Goal: Task Accomplishment & Management: Use online tool/utility

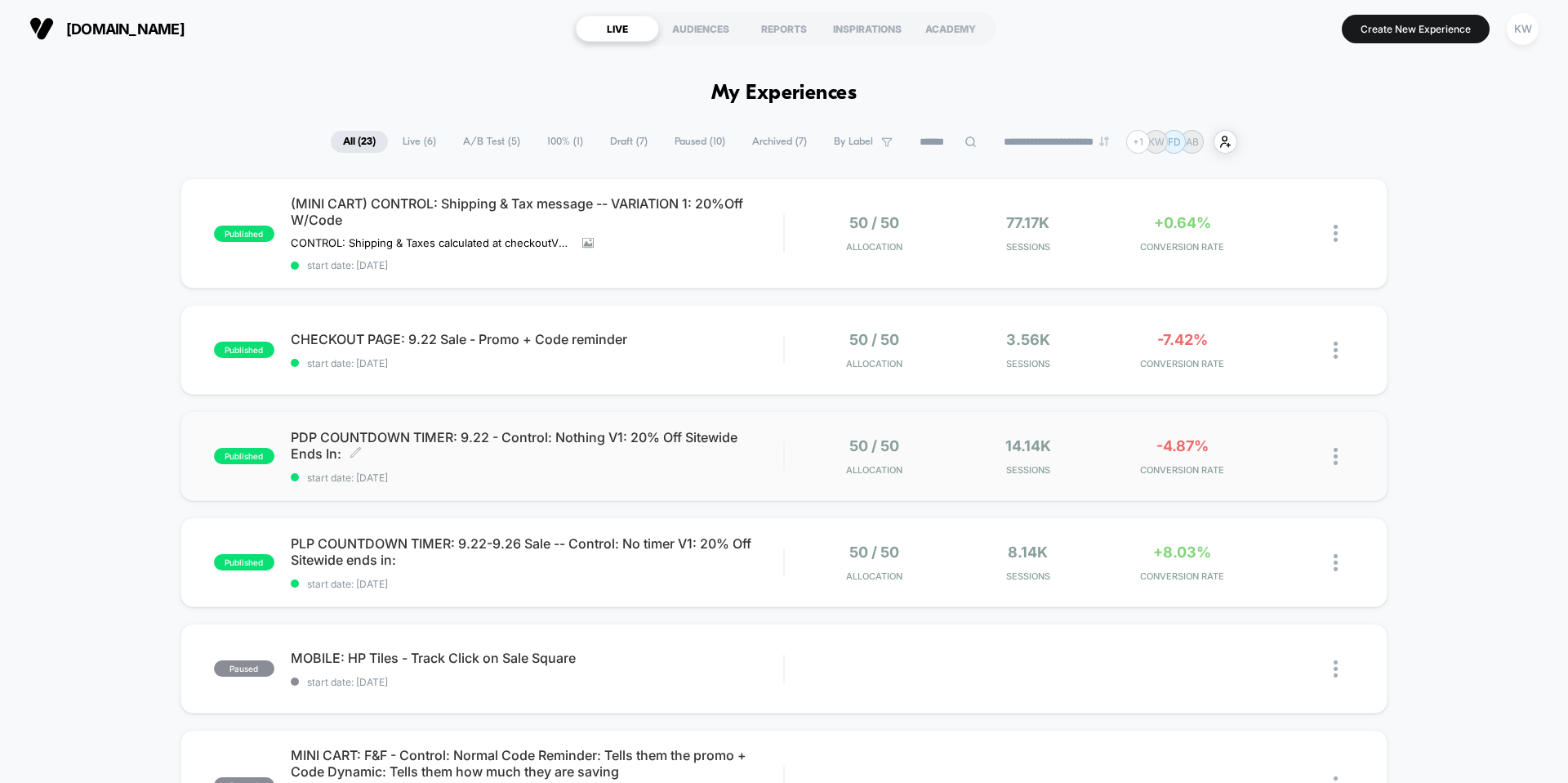
click at [543, 477] on span "start date: [DATE]" at bounding box center [537, 478] width 493 height 12
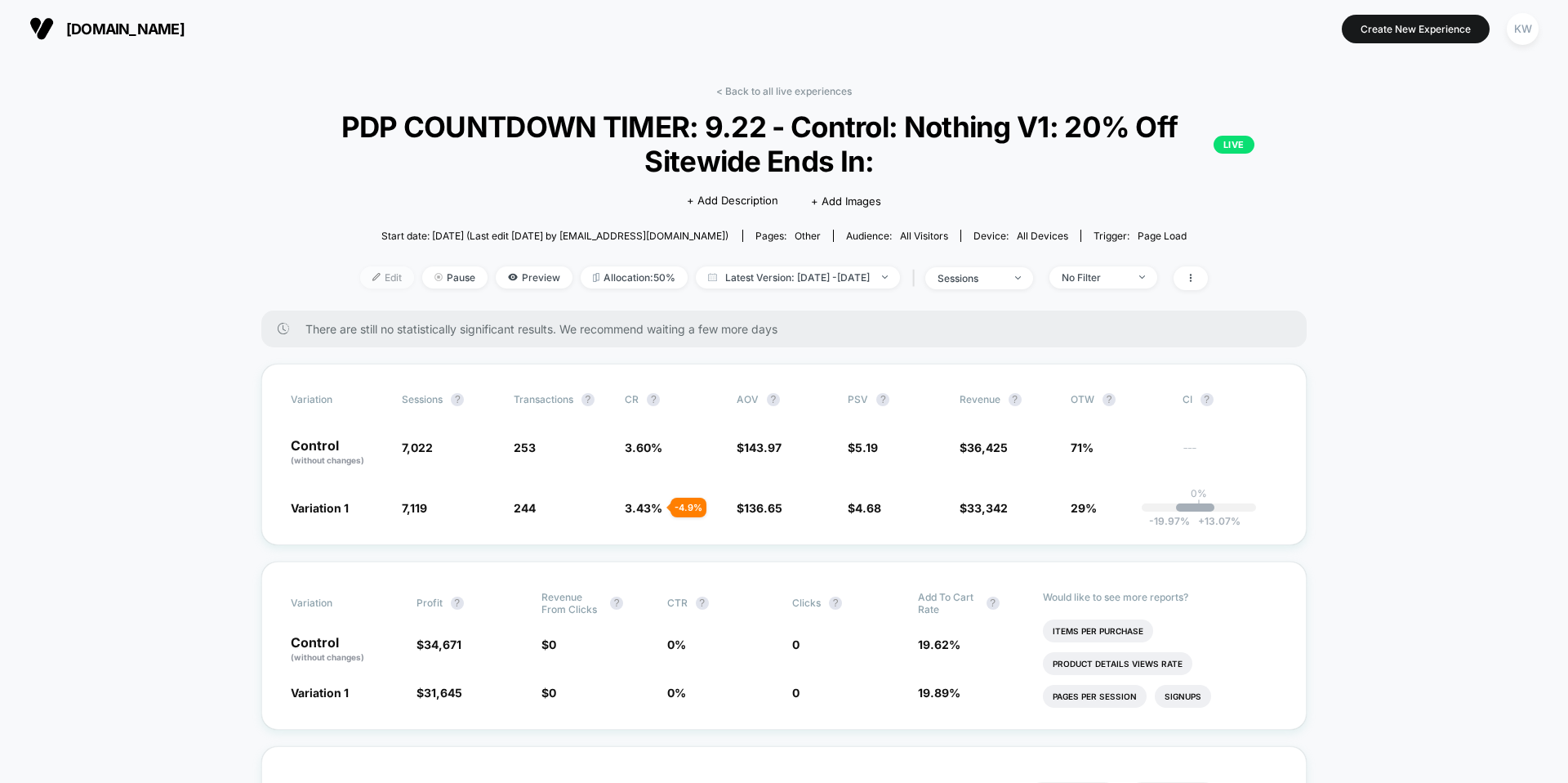
click at [361, 278] on span "Edit" at bounding box center [387, 277] width 54 height 22
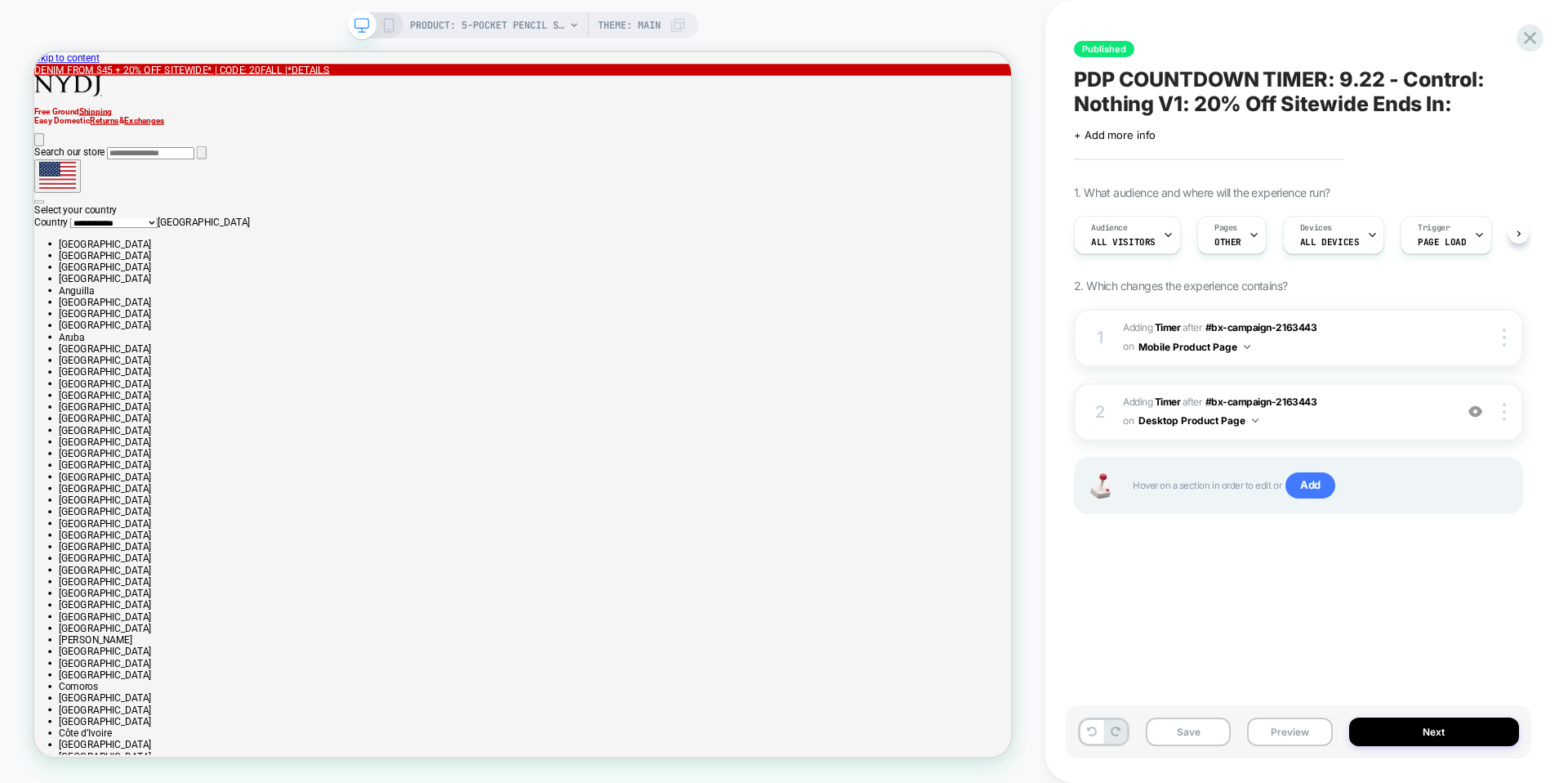
scroll to position [0, 1]
click at [1248, 234] on icon at bounding box center [1253, 235] width 11 height 11
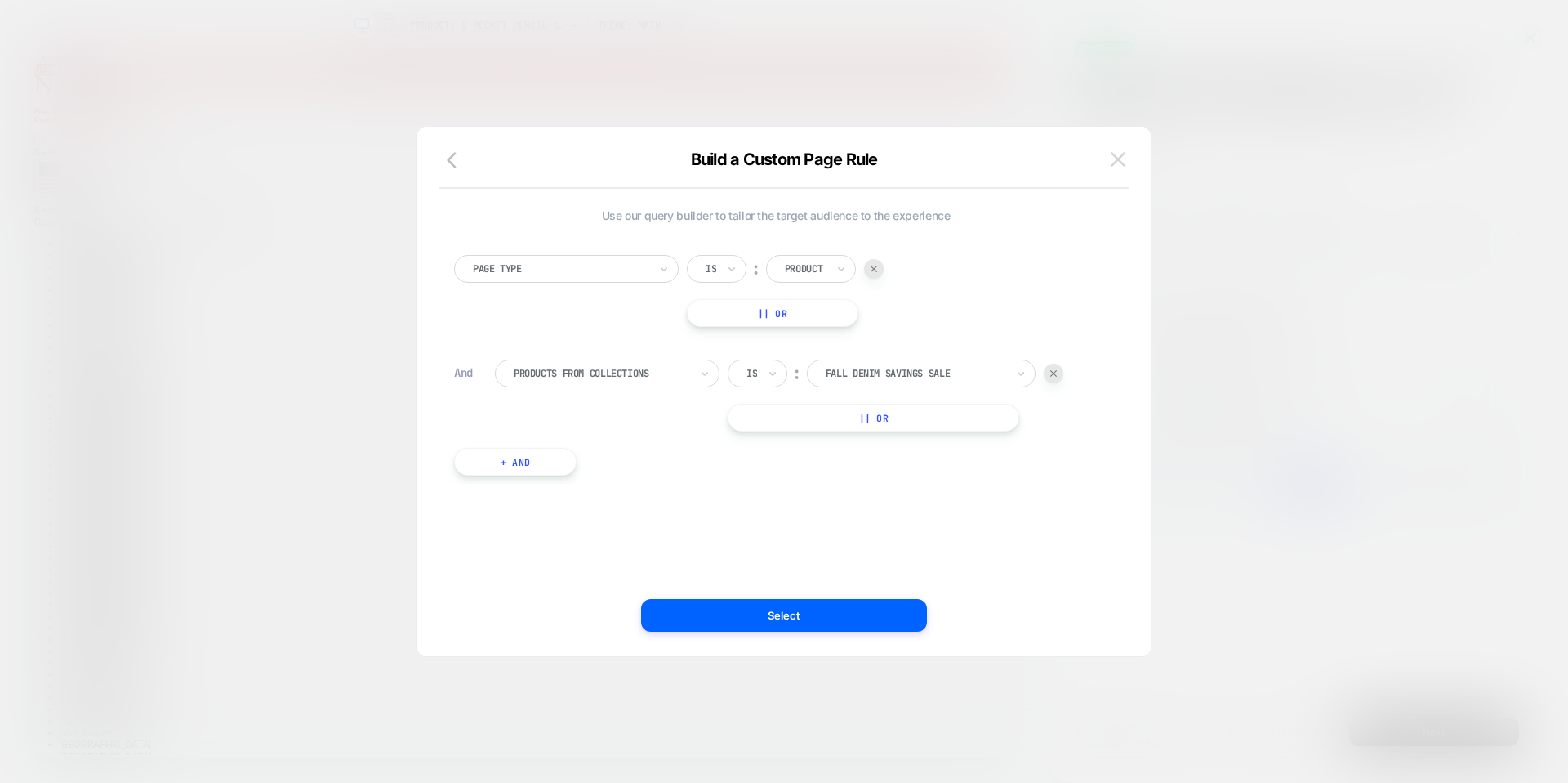
click at [1121, 156] on img at bounding box center [1118, 159] width 14 height 14
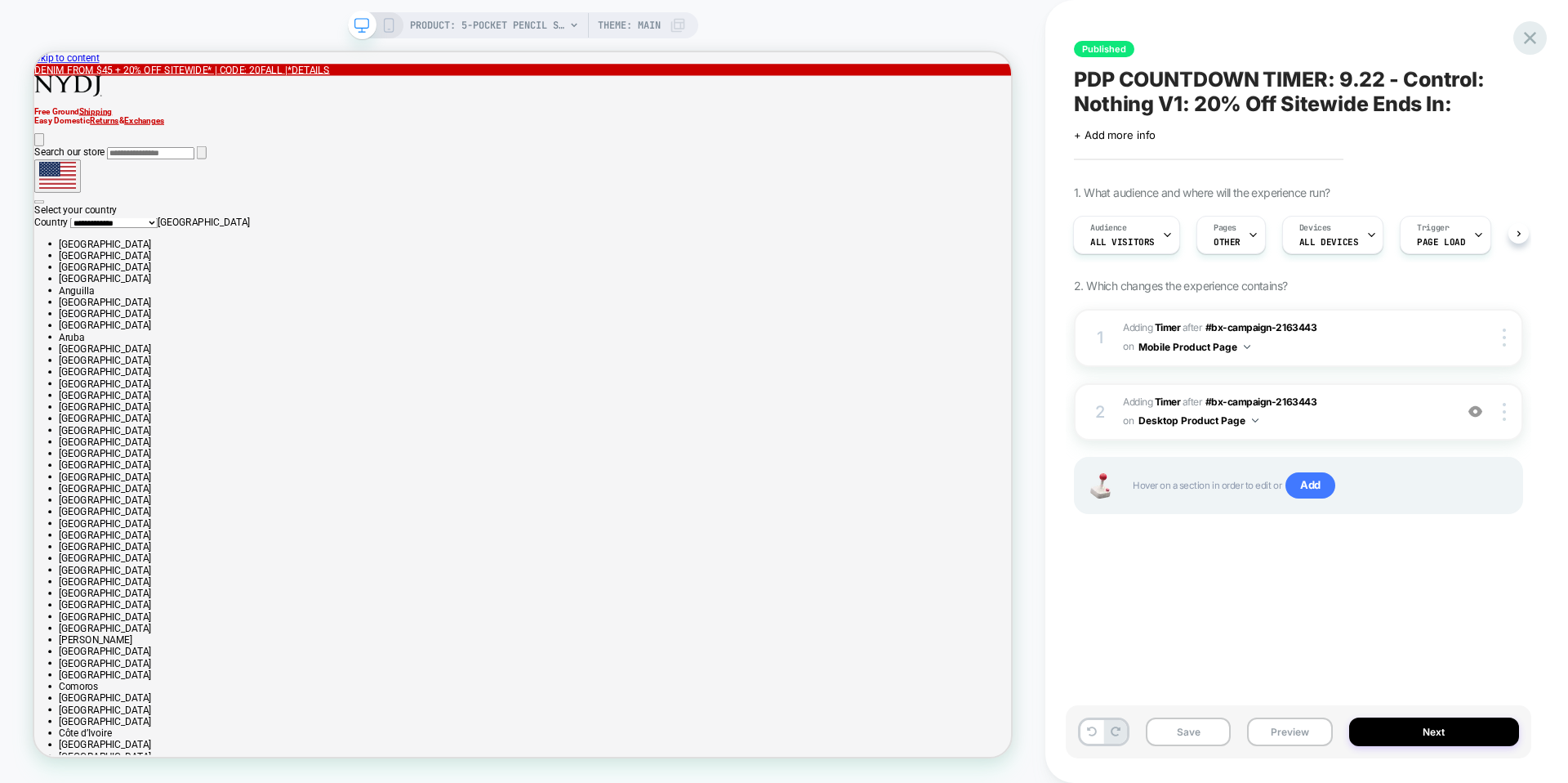
click at [1528, 43] on icon at bounding box center [1530, 37] width 22 height 22
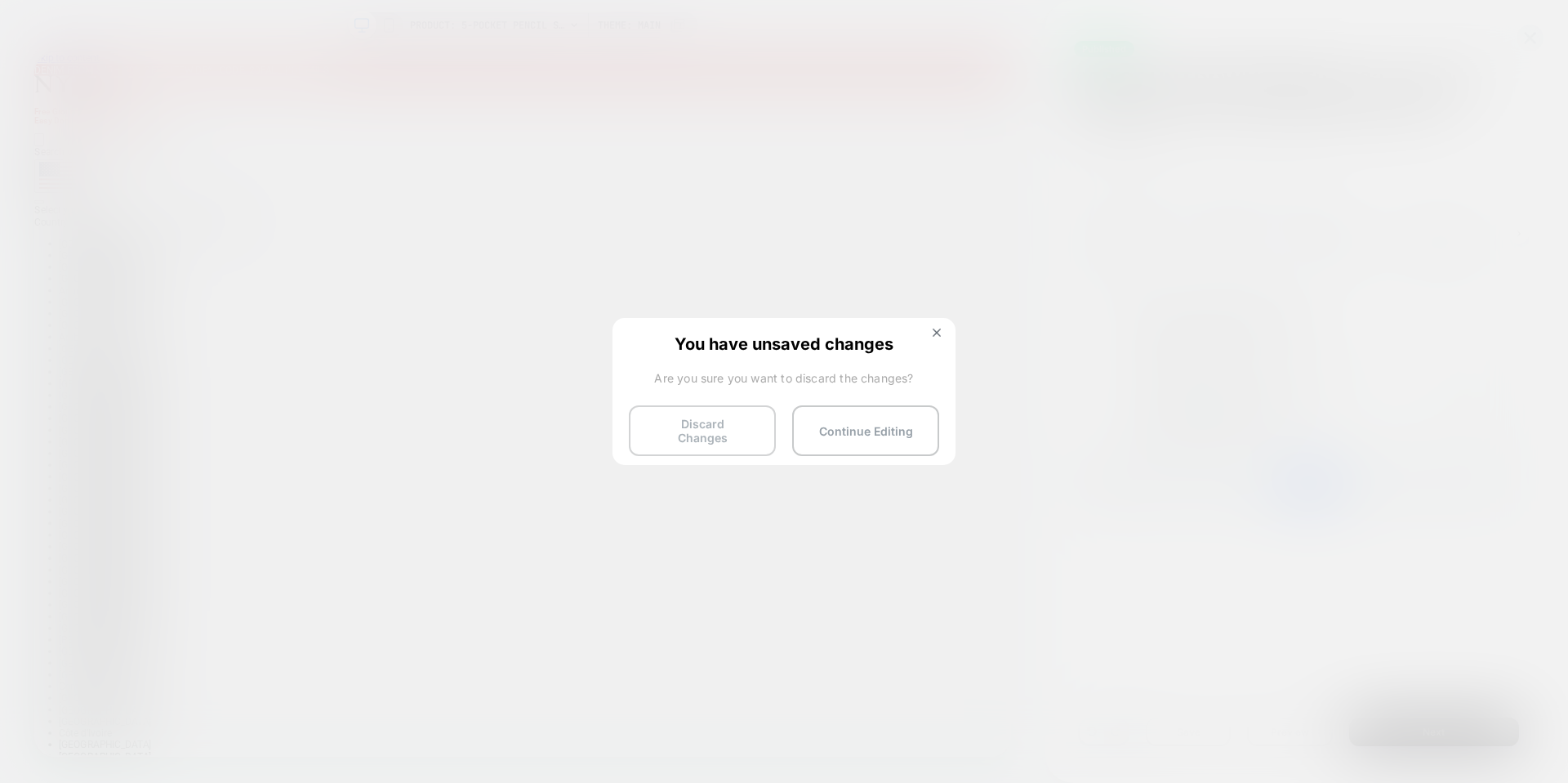
click at [751, 421] on button "Discard Changes" at bounding box center [702, 430] width 147 height 51
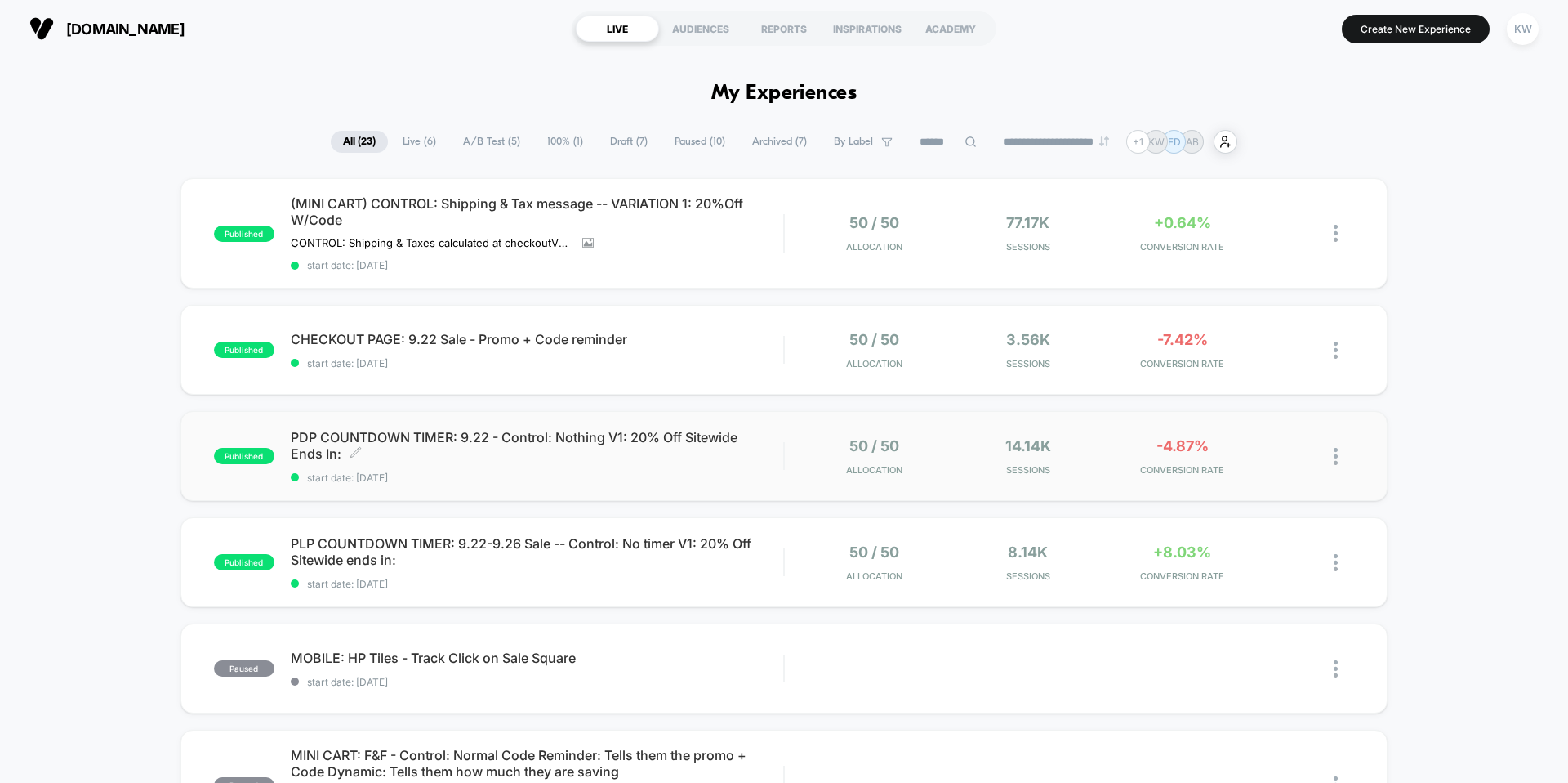
click at [685, 438] on span "PDP COUNTDOWN TIMER: 9.22 - Control: Nothing V1: 20% Off Sitewide Ends In: Clic…" at bounding box center [537, 445] width 493 height 33
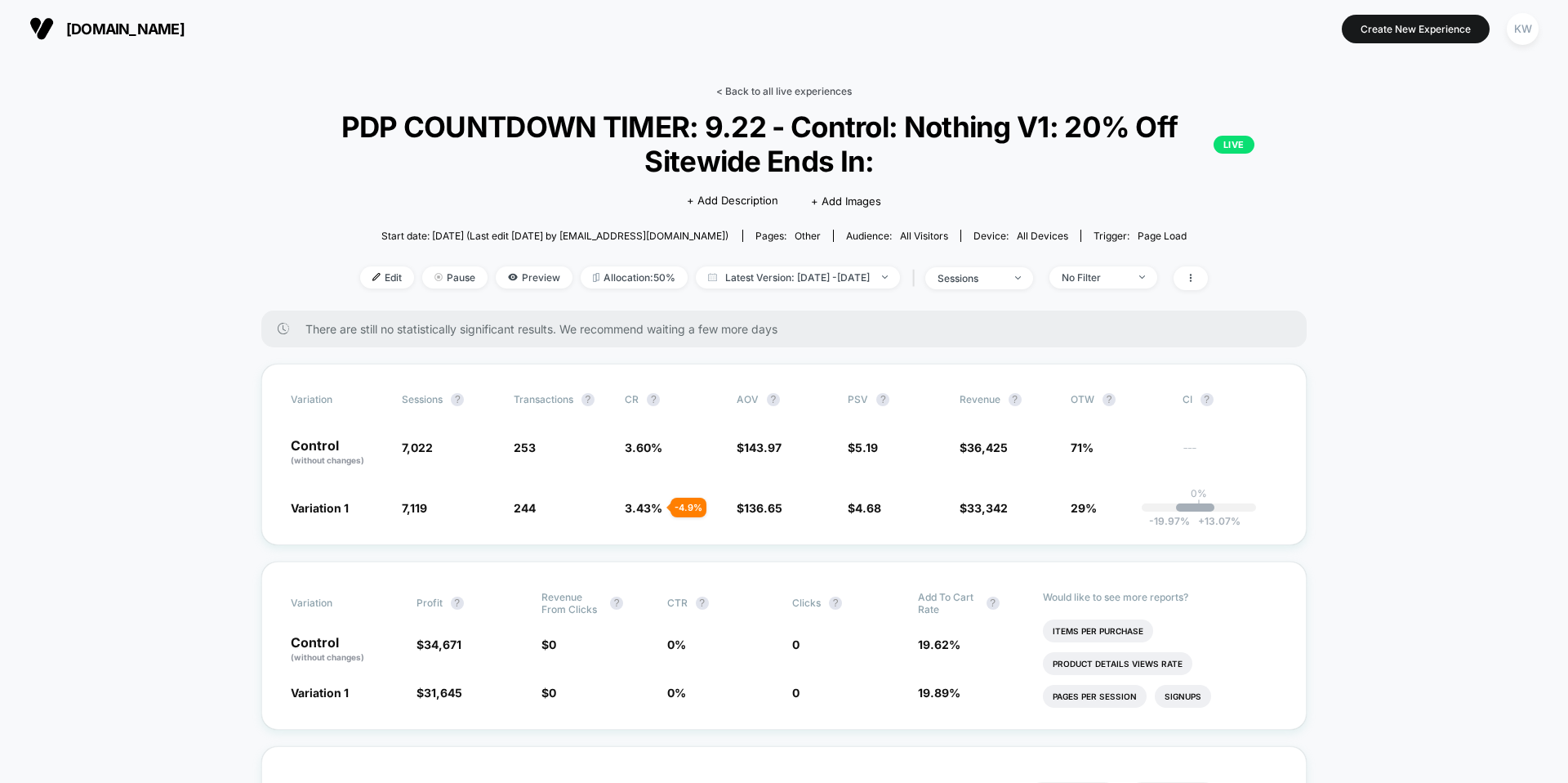
click at [776, 90] on link "< Back to all live experiences" at bounding box center [784, 91] width 136 height 12
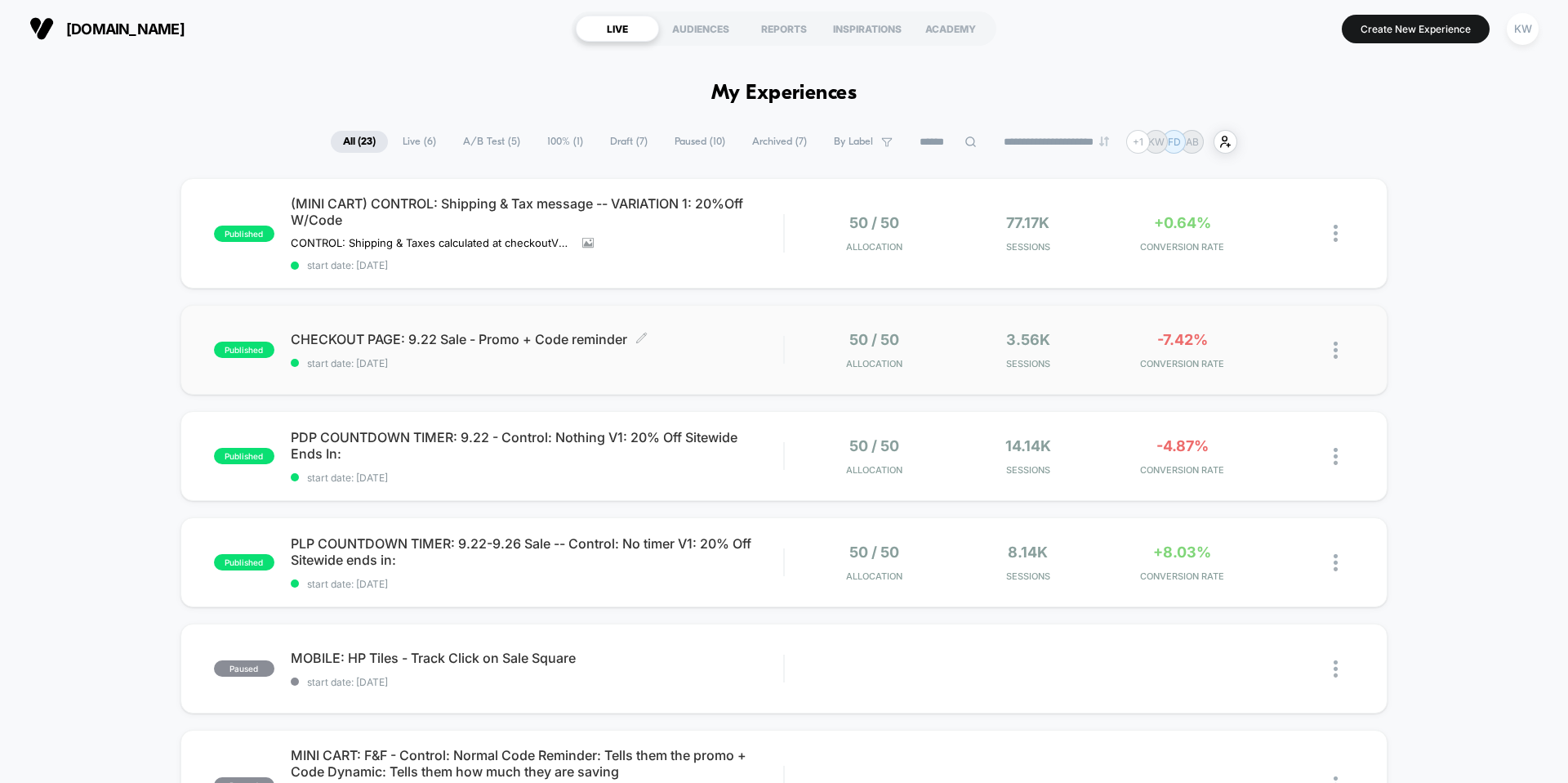
click at [490, 360] on span "start date: [DATE]" at bounding box center [537, 363] width 493 height 12
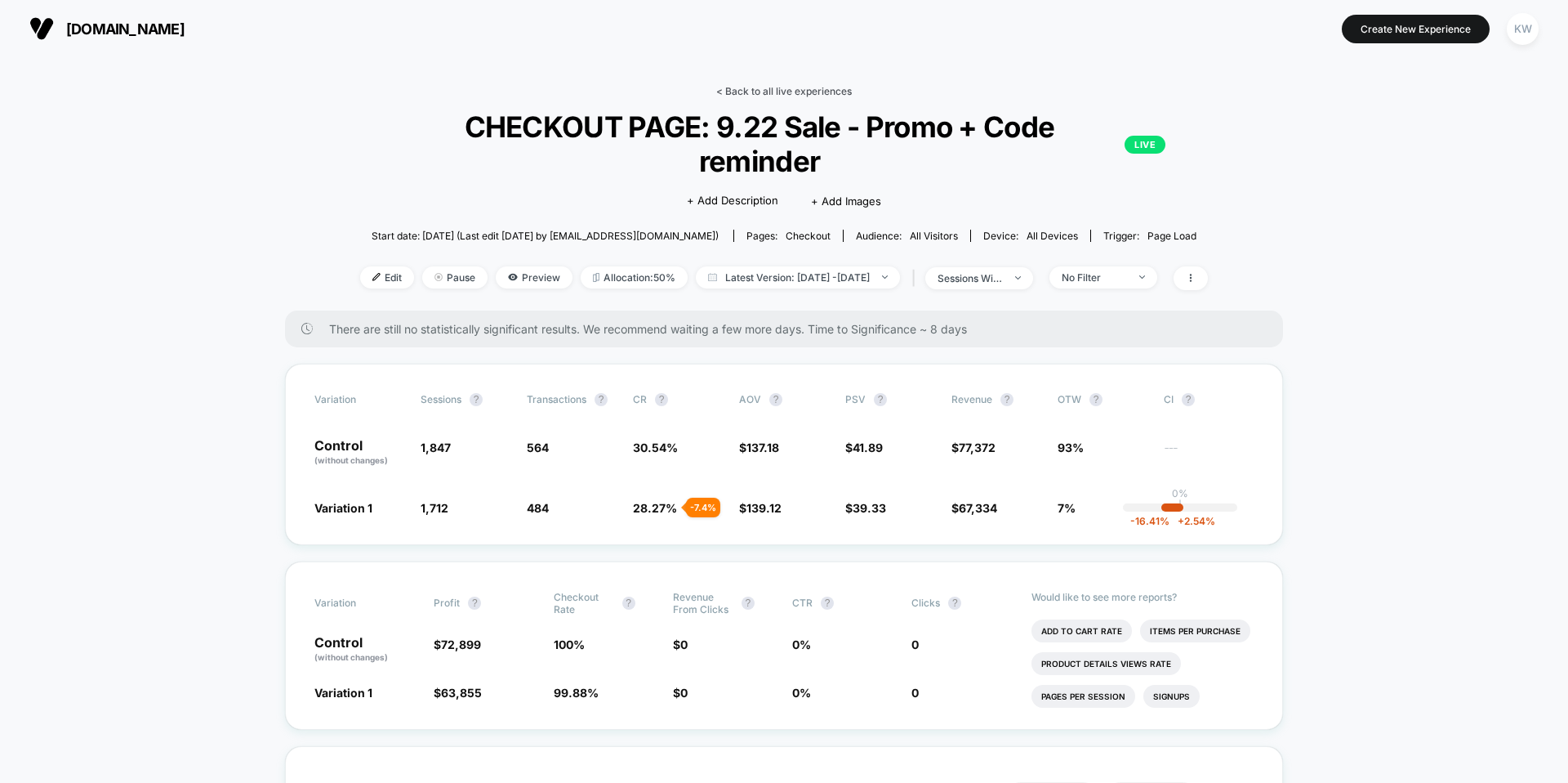
click at [766, 89] on link "< Back to all live experiences" at bounding box center [784, 91] width 136 height 12
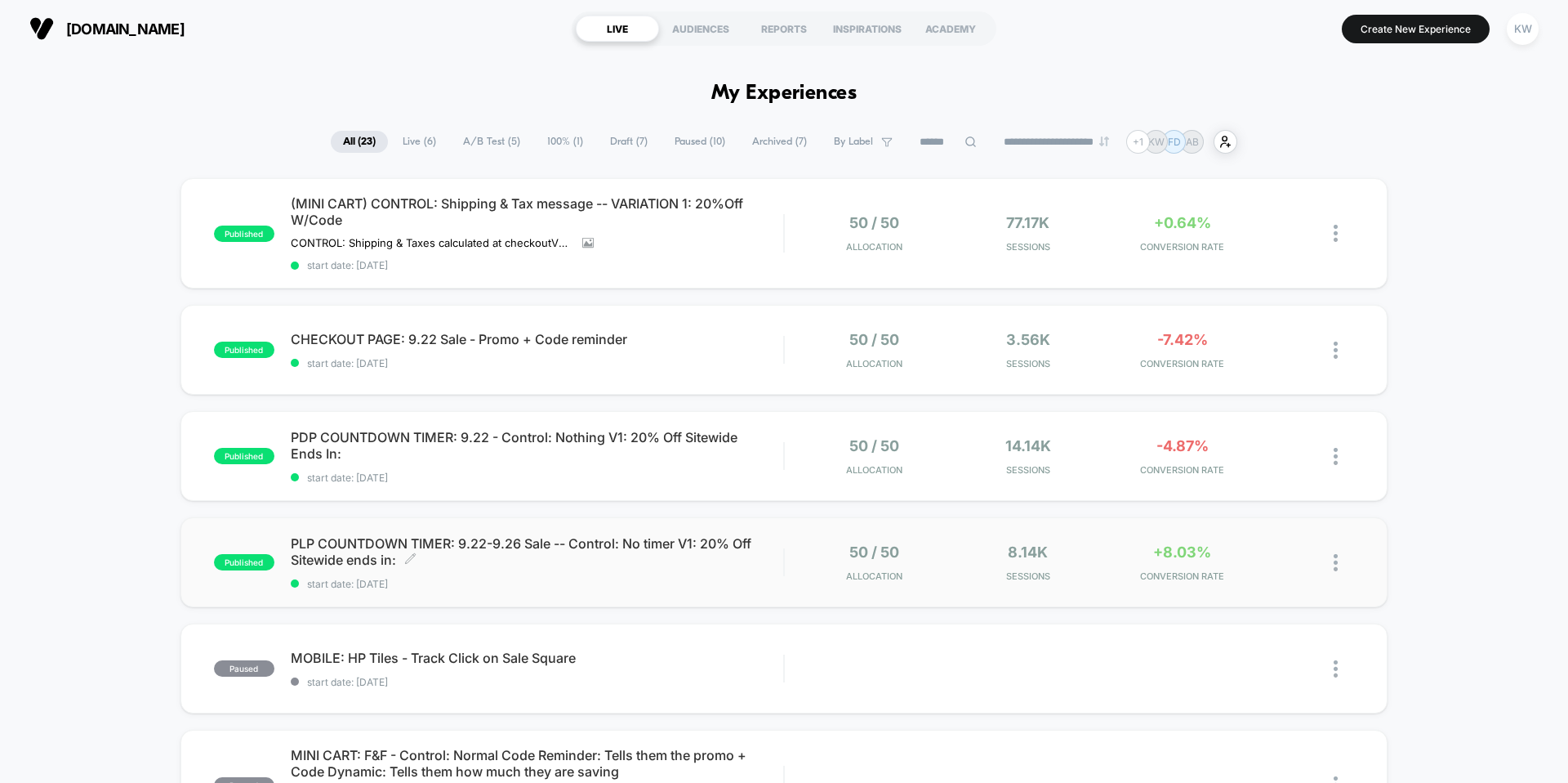
click at [611, 554] on span "PLP COUNTDOWN TIMER: 9.22-9.26 Sale -- Control: No timer V1: 20% Off Sitewide e…" at bounding box center [537, 551] width 493 height 33
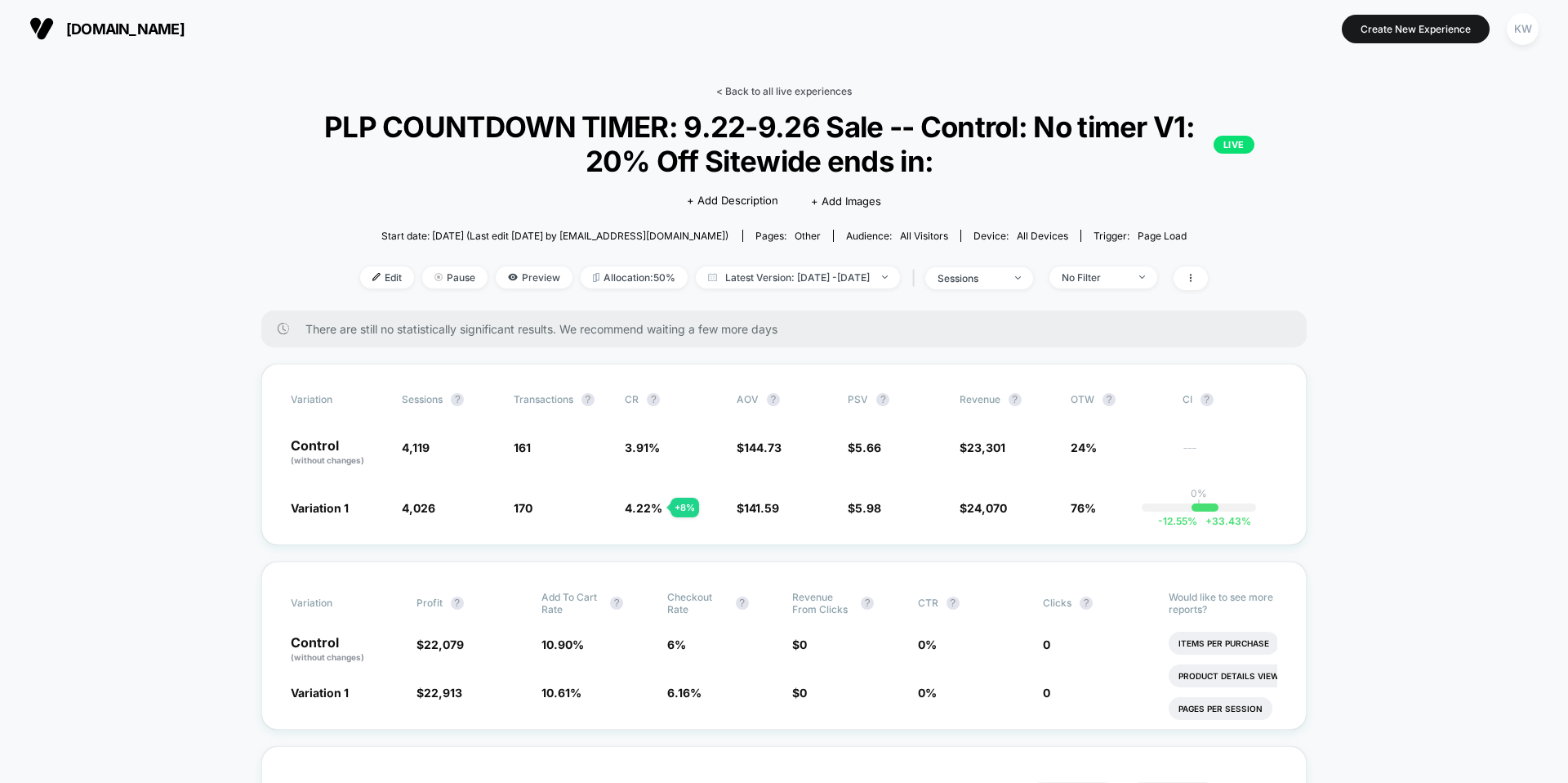
click at [743, 89] on link "< Back to all live experiences" at bounding box center [784, 91] width 136 height 12
